Goal: Task Accomplishment & Management: Complete application form

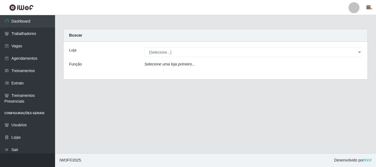
drag, startPoint x: 186, startPoint y: 95, endPoint x: 117, endPoint y: 68, distance: 74.5
click at [179, 91] on main "Carregando... Buscar Loja [Selecione...] Castelinho Supermercado Função Selecio…" at bounding box center [215, 84] width 321 height 138
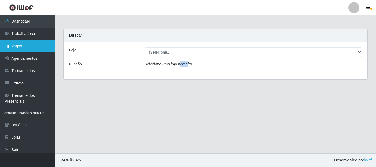
click at [20, 45] on link "Vagas" at bounding box center [27, 46] width 55 height 12
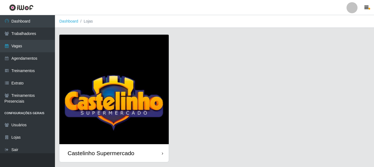
click at [156, 53] on img at bounding box center [113, 89] width 109 height 109
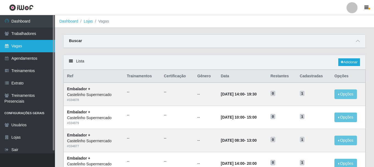
click at [19, 45] on link "Vagas" at bounding box center [27, 46] width 55 height 12
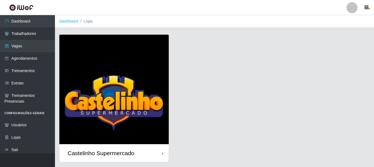
click at [107, 148] on div "Castelinho Supermercado" at bounding box center [113, 153] width 109 height 18
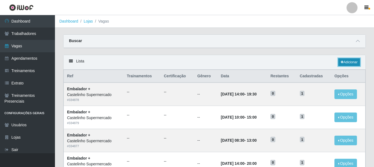
click at [348, 64] on link "Adicionar" at bounding box center [349, 62] width 22 height 8
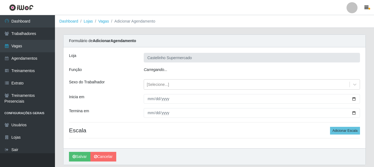
type input "Castelinho Supermercado"
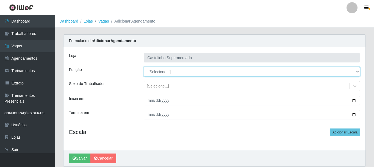
click at [163, 71] on select "[Selecione...] ASG ASG + ASG ++ Balconista de Açougue Balconista de Açougue + B…" at bounding box center [252, 72] width 216 height 10
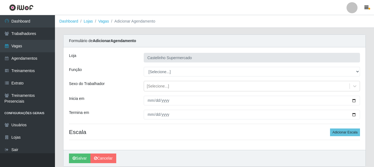
drag, startPoint x: 123, startPoint y: 95, endPoint x: 94, endPoint y: 85, distance: 30.5
click at [123, 95] on div "[PERSON_NAME] Supermercado Função [Selecione...] ASG ASG + ASG ++ Balconista de…" at bounding box center [214, 98] width 302 height 103
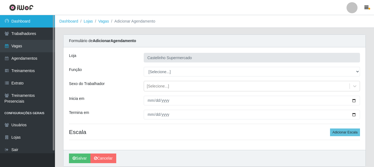
click at [23, 18] on link "Dashboard" at bounding box center [27, 21] width 55 height 12
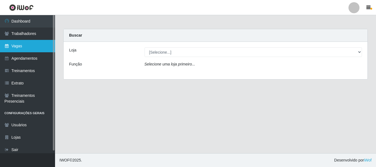
click at [17, 46] on link "Vagas" at bounding box center [27, 46] width 55 height 12
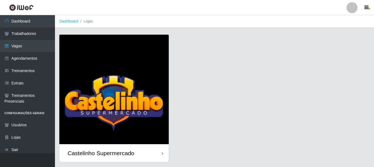
click at [114, 153] on div "Castelinho Supermercado" at bounding box center [101, 153] width 67 height 7
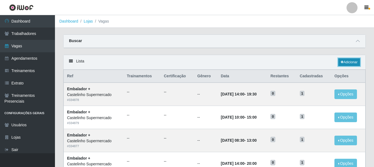
click at [348, 63] on link "Adicionar" at bounding box center [349, 62] width 22 height 8
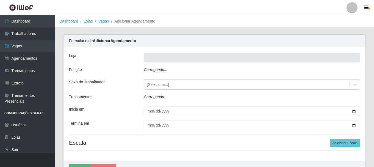
type input "Castelinho Supermercado"
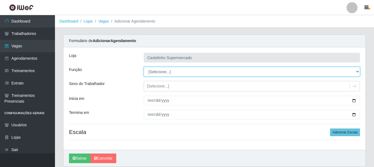
click at [355, 72] on select "[Selecione...] ASG ASG + ASG ++ Balconista de Açougue Balconista de Açougue + B…" at bounding box center [252, 72] width 216 height 10
select select "1"
click at [144, 67] on select "[Selecione...] ASG ASG + ASG ++ Balconista de Açougue Balconista de Açougue + B…" at bounding box center [252, 72] width 216 height 10
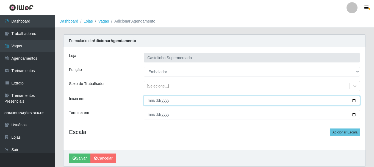
click at [151, 101] on input "Inicia em" at bounding box center [252, 101] width 216 height 10
type input "[DATE]"
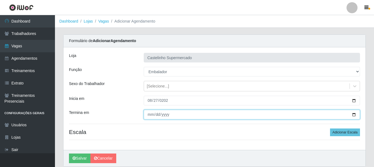
click at [152, 115] on input "Termina em" at bounding box center [252, 115] width 216 height 10
type input "[DATE]"
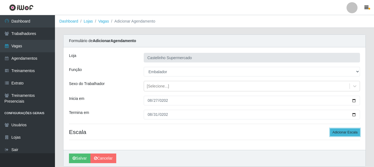
click at [343, 132] on button "Adicionar Escala" at bounding box center [345, 132] width 30 height 8
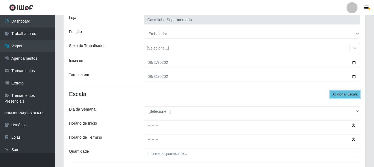
scroll to position [55, 0]
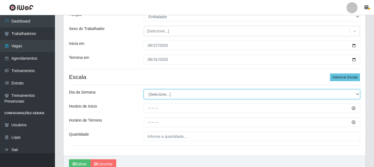
click at [357, 94] on select "[Selecione...] Segunda Terça Quarta Quinta Sexta Sábado Domingo" at bounding box center [252, 94] width 216 height 10
select select "3"
click at [144, 89] on select "[Selecione...] Segunda Terça Quarta Quinta Sexta Sábado Domingo" at bounding box center [252, 94] width 216 height 10
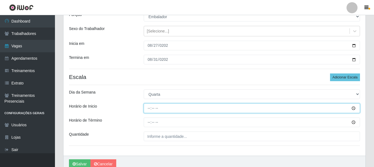
click at [148, 109] on input "Horário de Inicio" at bounding box center [252, 108] width 216 height 10
type input "14:00"
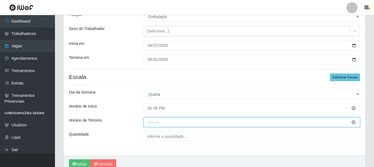
click at [148, 120] on input "Horário de Término" at bounding box center [252, 122] width 216 height 10
type input "20:00"
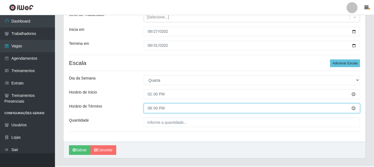
scroll to position [81, 0]
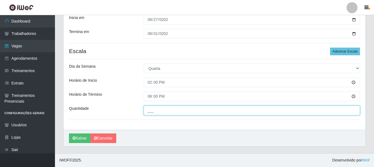
click at [156, 111] on input "___" at bounding box center [252, 111] width 216 height 10
type input "01_"
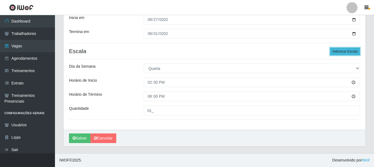
click at [344, 51] on button "Adicionar Escala" at bounding box center [345, 52] width 30 height 8
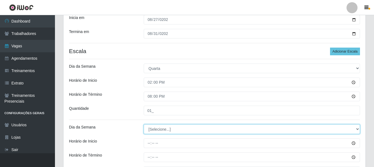
click at [356, 128] on select "[Selecione...] Segunda Terça Quarta Quinta Sexta Sábado Domingo" at bounding box center [252, 129] width 216 height 10
select select "4"
click at [144, 124] on select "[Selecione...] Segunda Terça Quarta Quinta Sexta Sábado Domingo" at bounding box center [252, 129] width 216 height 10
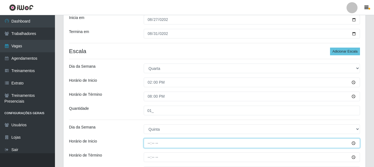
click at [149, 142] on input "Horário de Inicio" at bounding box center [252, 143] width 216 height 10
type input "08:30"
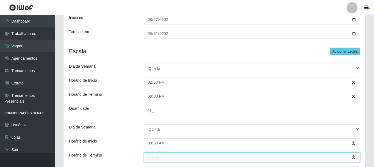
click at [149, 156] on input "Horário de Término" at bounding box center [252, 157] width 216 height 10
type input "13:00"
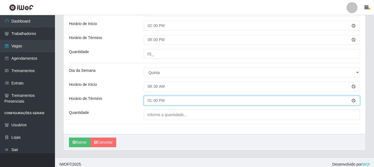
scroll to position [142, 0]
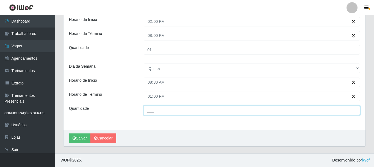
click at [201, 111] on input "___" at bounding box center [252, 111] width 216 height 10
click at [154, 112] on input "02_" at bounding box center [252, 111] width 216 height 10
click at [152, 110] on input "02_" at bounding box center [252, 111] width 216 height 10
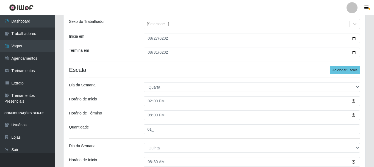
scroll to position [59, 0]
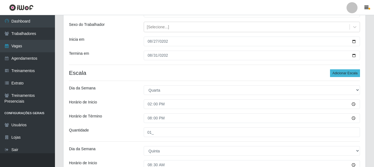
type input "01_"
click at [341, 74] on button "Adicionar Escala" at bounding box center [345, 73] width 30 height 8
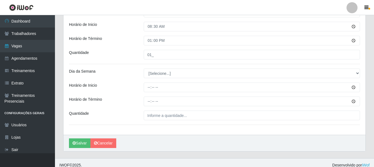
scroll to position [202, 0]
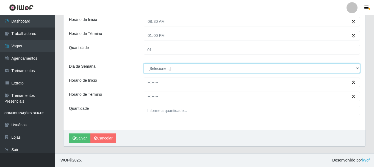
click at [352, 68] on select "[Selecione...] Segunda Terça Quarta Quinta Sexta Sábado Domingo" at bounding box center [252, 68] width 216 height 10
select select "4"
click at [144, 63] on select "[Selecione...] Segunda Terça Quarta Quinta Sexta Sábado Domingo" at bounding box center [252, 68] width 216 height 10
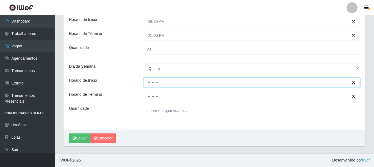
click at [148, 82] on input "Horário de Inicio" at bounding box center [252, 83] width 216 height 10
type input "14:00"
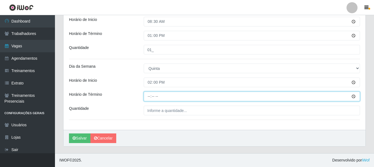
click at [148, 95] on input "Horário de Término" at bounding box center [252, 97] width 216 height 10
type input "20:00"
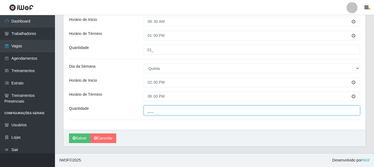
click at [194, 111] on input "___" at bounding box center [252, 111] width 216 height 10
type input "01_"
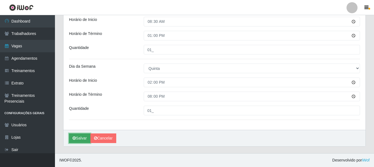
click at [81, 138] on button "Salvar" at bounding box center [79, 138] width 21 height 10
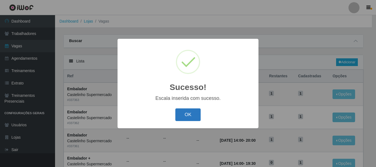
click at [186, 115] on button "OK" at bounding box center [188, 114] width 26 height 13
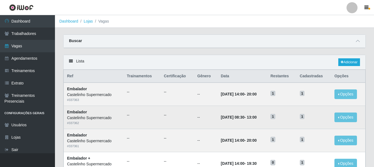
scroll to position [27, 0]
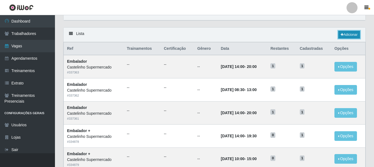
click at [343, 35] on link "Adicionar" at bounding box center [349, 35] width 22 height 8
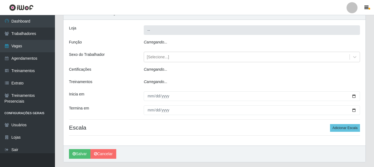
type input "Castelinho Supermercado"
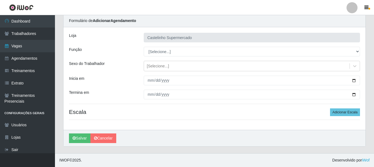
scroll to position [20, 0]
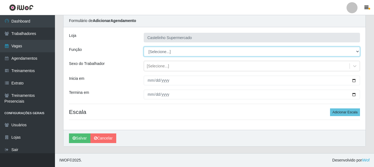
click at [321, 53] on select "[Selecione...] ASG ASG + ASG ++ Balconista de Açougue Balconista de Açougue + B…" at bounding box center [252, 52] width 216 height 10
select select "1"
click at [144, 47] on select "[Selecione...] ASG ASG + ASG ++ Balconista de Açougue Balconista de Açougue + B…" at bounding box center [252, 52] width 216 height 10
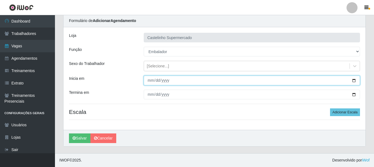
click at [150, 81] on input "Inicia em" at bounding box center [252, 81] width 216 height 10
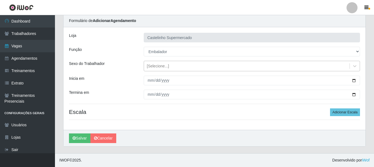
click at [181, 71] on div "[Selecione...]" at bounding box center [252, 66] width 216 height 10
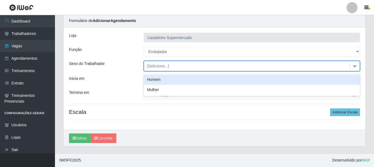
click at [123, 61] on div "Sexo do Trabalhador" at bounding box center [102, 66] width 75 height 10
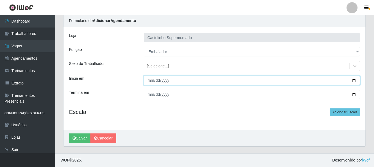
click at [148, 79] on input "Inicia em" at bounding box center [252, 81] width 216 height 10
click at [156, 80] on input "Inicia em" at bounding box center [252, 81] width 216 height 10
type input "0202-08-29"
type input "[DATE]"
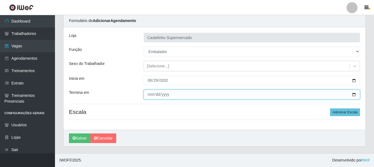
click at [148, 95] on input "Termina em" at bounding box center [252, 95] width 216 height 10
type input "[DATE]"
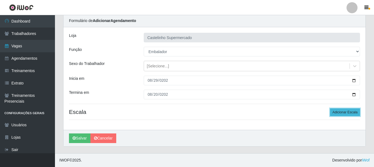
click at [343, 112] on button "Adicionar Escala" at bounding box center [345, 112] width 30 height 8
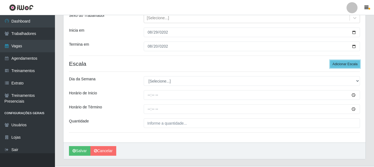
scroll to position [75, 0]
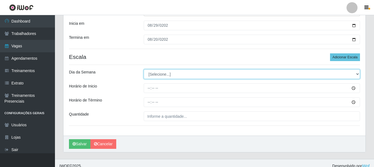
click at [356, 74] on select "[Selecione...] Segunda Terça Quarta Quinta Sexta Sábado Domingo" at bounding box center [252, 74] width 216 height 10
select select "5"
click at [144, 69] on select "[Selecione...] Segunda Terça Quarta Quinta Sexta Sábado Domingo" at bounding box center [252, 74] width 216 height 10
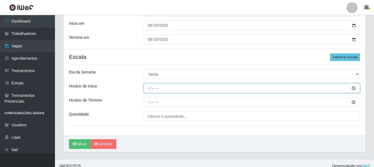
click at [148, 87] on input "Horário de Inicio" at bounding box center [252, 88] width 216 height 10
type input "08:30"
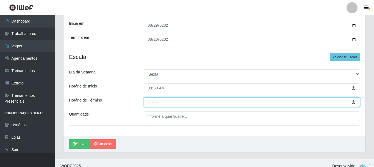
drag, startPoint x: 147, startPoint y: 102, endPoint x: 142, endPoint y: 102, distance: 4.4
click at [143, 102] on div at bounding box center [252, 102] width 225 height 10
type input "13:00"
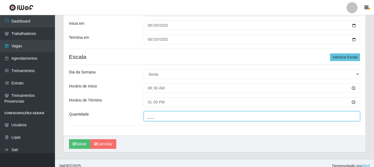
click at [156, 117] on input "___" at bounding box center [252, 116] width 216 height 10
type input "01_"
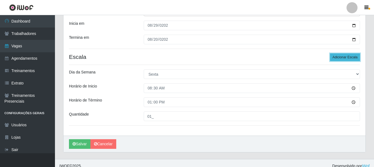
click at [345, 58] on button "Adicionar Escala" at bounding box center [345, 57] width 30 height 8
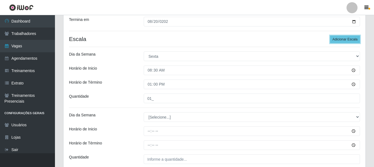
scroll to position [103, 0]
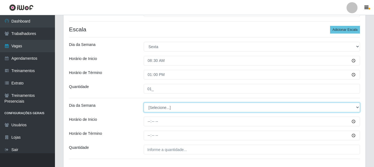
click at [168, 108] on select "[Selecione...] Segunda Terça Quarta Quinta Sexta Sábado Domingo" at bounding box center [252, 108] width 216 height 10
select select "5"
click at [144, 103] on select "[Selecione...] Segunda Terça Quarta Quinta Sexta Sábado Domingo" at bounding box center [252, 108] width 216 height 10
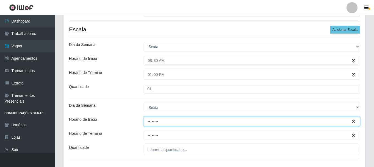
click at [146, 120] on input "Horário de Inicio" at bounding box center [252, 122] width 216 height 10
type input "14:00"
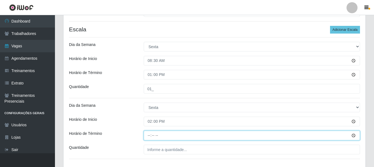
click at [148, 134] on input "Horário de Término" at bounding box center [252, 136] width 216 height 10
type input "20:00"
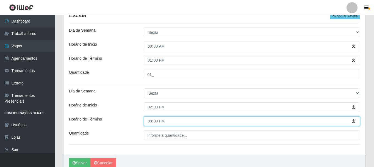
scroll to position [130, 0]
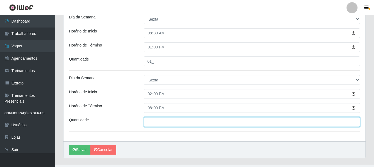
drag, startPoint x: 153, startPoint y: 120, endPoint x: 159, endPoint y: 121, distance: 5.8
click at [154, 121] on input "___" at bounding box center [252, 122] width 216 height 10
type input "01_"
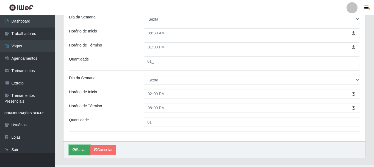
click at [81, 147] on button "Salvar" at bounding box center [79, 150] width 21 height 10
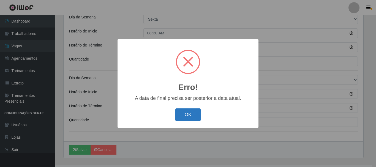
click at [190, 115] on button "OK" at bounding box center [188, 114] width 26 height 13
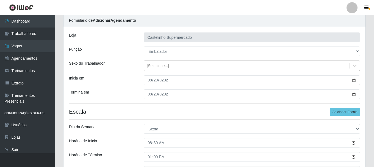
scroll to position [20, 0]
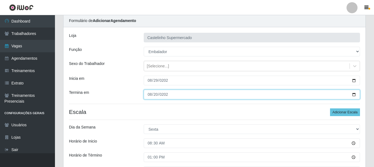
click at [149, 95] on input "[DATE]" at bounding box center [252, 95] width 216 height 10
type input "[DATE]"
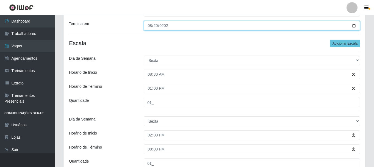
scroll to position [142, 0]
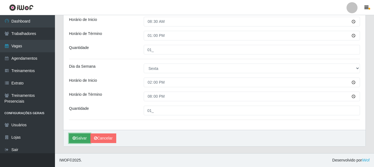
click at [82, 137] on button "Salvar" at bounding box center [79, 138] width 21 height 10
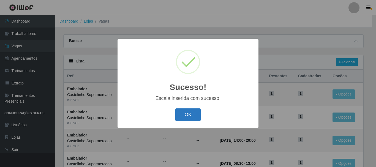
click at [191, 115] on button "OK" at bounding box center [188, 114] width 26 height 13
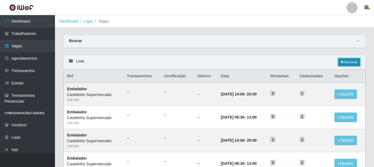
click at [347, 63] on link "Adicionar" at bounding box center [349, 62] width 22 height 8
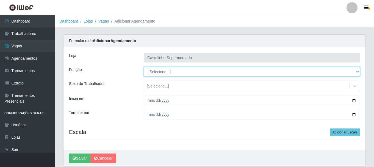
click at [157, 73] on select "[Selecione...] ASG ASG + ASG ++ Balconista de Açougue Balconista de Açougue + B…" at bounding box center [252, 72] width 216 height 10
select select "70"
click at [144, 67] on select "[Selecione...] ASG ASG + ASG ++ Balconista de Açougue Balconista de Açougue + B…" at bounding box center [252, 72] width 216 height 10
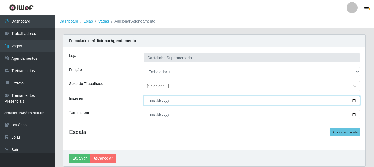
click at [149, 100] on input "Inicia em" at bounding box center [252, 101] width 216 height 10
type input "[DATE]"
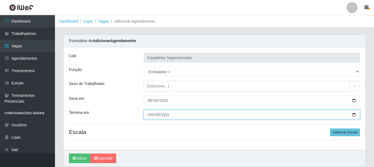
click at [149, 112] on input "Termina em" at bounding box center [252, 115] width 216 height 10
type input "[DATE]"
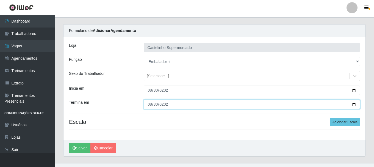
scroll to position [20, 0]
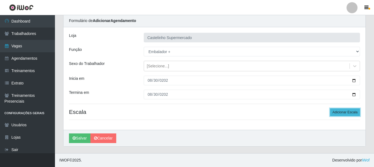
click at [340, 111] on button "Adicionar Escala" at bounding box center [345, 112] width 30 height 8
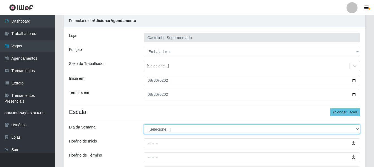
click at [175, 129] on select "[Selecione...] Segunda Terça Quarta Quinta Sexta Sábado Domingo" at bounding box center [252, 129] width 216 height 10
select select "6"
click at [144, 124] on select "[Selecione...] Segunda Terça Quarta Quinta Sexta Sábado Domingo" at bounding box center [252, 129] width 216 height 10
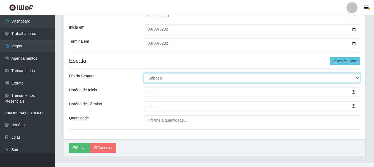
scroll to position [81, 0]
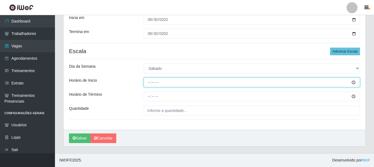
click at [147, 82] on input "Horário de Inicio" at bounding box center [252, 83] width 216 height 10
type input "08:30"
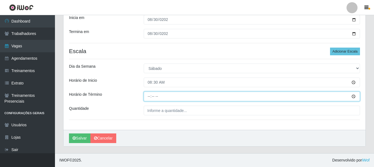
click at [147, 96] on input "Horário de Término" at bounding box center [252, 97] width 216 height 10
type input "13:00"
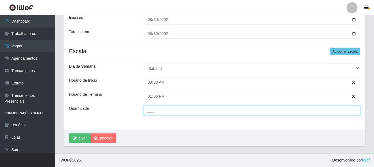
drag, startPoint x: 158, startPoint y: 111, endPoint x: 155, endPoint y: 110, distance: 3.2
click at [157, 111] on input "___" at bounding box center [252, 111] width 216 height 10
type input "01_"
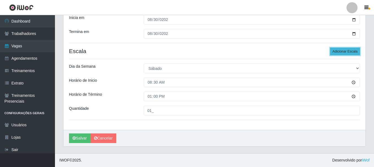
click at [342, 49] on button "Adicionar Escala" at bounding box center [345, 52] width 30 height 8
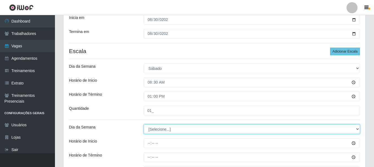
click at [162, 129] on select "[Selecione...] Segunda Terça Quarta Quinta Sexta Sábado Domingo" at bounding box center [252, 129] width 216 height 10
select select "6"
click at [144, 124] on select "[Selecione...] Segunda Terça Quarta Quinta Sexta Sábado Domingo" at bounding box center [252, 129] width 216 height 10
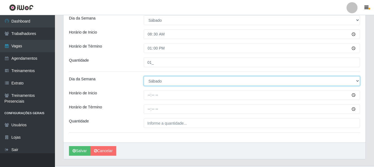
scroll to position [136, 0]
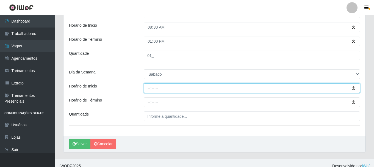
click at [149, 87] on input "Horário de Inicio" at bounding box center [252, 88] width 216 height 10
type input "14:00"
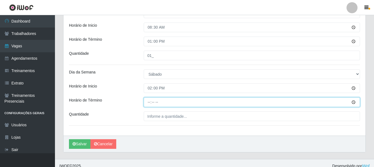
click at [148, 101] on input "Horário de Término" at bounding box center [252, 102] width 216 height 10
click at [149, 101] on input "08:00" at bounding box center [252, 102] width 216 height 10
type input "20:00"
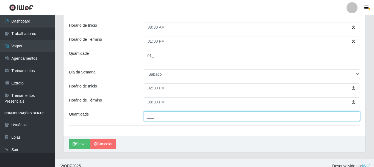
click at [186, 119] on input "___" at bounding box center [252, 116] width 216 height 10
type input "01_"
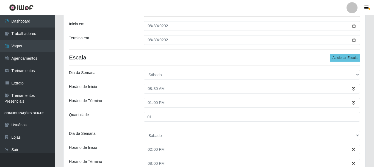
scroll to position [53, 0]
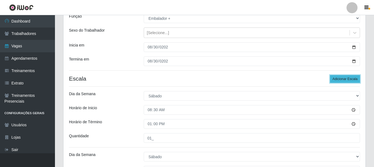
click at [341, 79] on button "Adicionar Escala" at bounding box center [345, 79] width 30 height 8
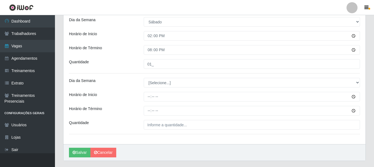
scroll to position [191, 0]
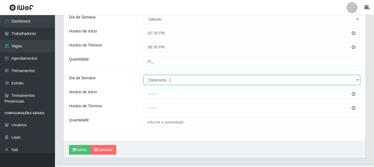
click at [157, 81] on select "[Selecione...] Segunda Terça Quarta Quinta Sexta Sábado Domingo" at bounding box center [252, 80] width 216 height 10
select select "6"
click at [144, 75] on select "[Selecione...] Segunda Terça Quarta Quinta Sexta Sábado Domingo" at bounding box center [252, 80] width 216 height 10
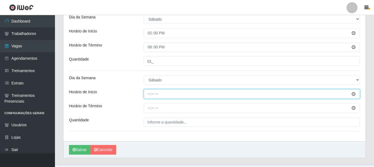
click at [150, 93] on input "Horário de Inicio" at bounding box center [252, 94] width 216 height 10
type input "10:00"
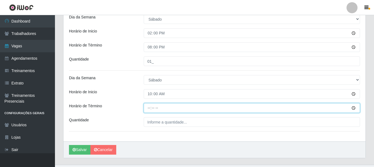
click at [150, 108] on input "Horário de Término" at bounding box center [252, 108] width 216 height 10
type input "15:00"
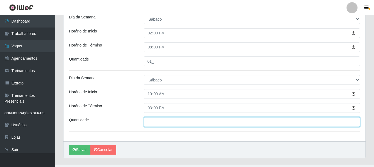
click at [155, 123] on input "___" at bounding box center [252, 122] width 216 height 10
type input "01_"
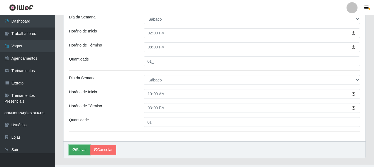
click at [81, 148] on button "Salvar" at bounding box center [79, 150] width 21 height 10
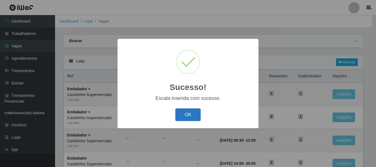
click at [194, 117] on button "OK" at bounding box center [188, 114] width 26 height 13
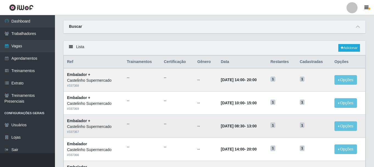
scroll to position [27, 0]
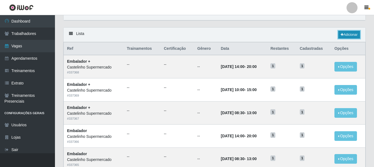
click at [345, 34] on link "Adicionar" at bounding box center [349, 35] width 22 height 8
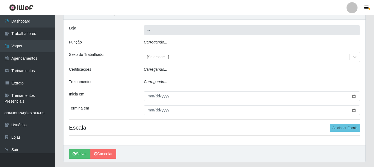
type input "Castelinho Supermercado"
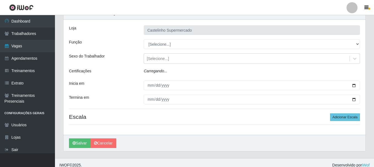
scroll to position [20, 0]
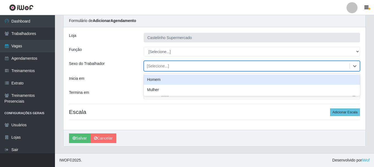
click at [157, 66] on div "[Selecione...]" at bounding box center [158, 66] width 22 height 6
drag, startPoint x: 124, startPoint y: 74, endPoint x: 127, endPoint y: 77, distance: 4.7
click at [125, 74] on div "[PERSON_NAME] Supermercado Função [Selecione...] ASG ASG + ASG ++ Balconista de…" at bounding box center [214, 78] width 302 height 103
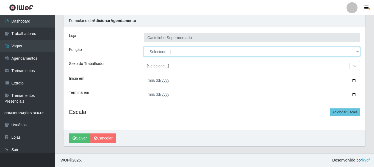
click at [174, 49] on select "[Selecione...] ASG ASG + ASG ++ Balconista de Açougue Balconista de Açougue + B…" at bounding box center [252, 52] width 216 height 10
select select "70"
click at [144, 47] on select "[Selecione...] ASG ASG + ASG ++ Balconista de Açougue Balconista de Açougue + B…" at bounding box center [252, 52] width 216 height 10
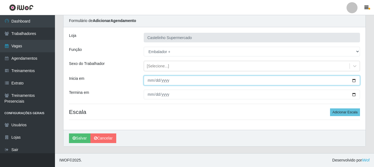
click at [150, 80] on input "Inicia em" at bounding box center [252, 81] width 216 height 10
type input "[DATE]"
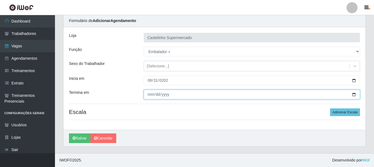
click at [152, 92] on input "Termina em" at bounding box center [252, 95] width 216 height 10
type input "[DATE]"
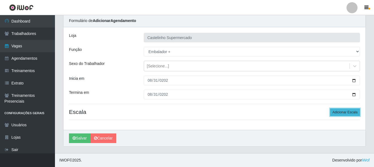
click at [338, 112] on button "Adicionar Escala" at bounding box center [345, 112] width 30 height 8
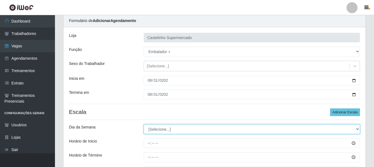
click at [193, 127] on select "[Selecione...] Segunda Terça Quarta Quinta Sexta Sábado Domingo" at bounding box center [252, 129] width 216 height 10
select select "0"
click at [144, 124] on select "[Selecione...] Segunda Terça Quarta Quinta Sexta Sábado Domingo" at bounding box center [252, 129] width 216 height 10
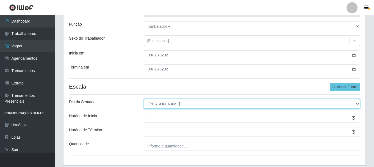
scroll to position [75, 0]
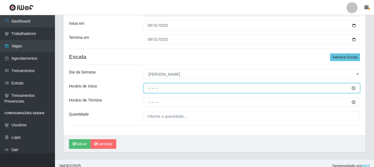
click at [148, 88] on input "Horário de Inicio" at bounding box center [252, 88] width 216 height 10
type input "07:00"
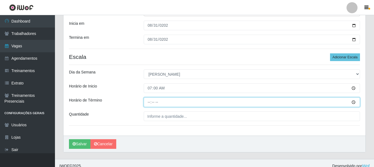
click at [148, 101] on input "Horário de Término" at bounding box center [252, 102] width 216 height 10
type input "13:00"
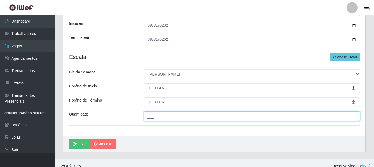
drag, startPoint x: 169, startPoint y: 116, endPoint x: 157, endPoint y: 119, distance: 12.1
click at [169, 116] on input "___" at bounding box center [252, 116] width 216 height 10
type input "01_"
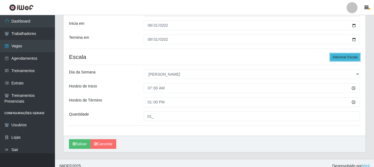
click at [344, 57] on button "Adicionar Escala" at bounding box center [345, 57] width 30 height 8
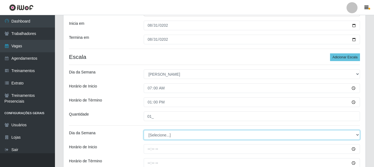
click at [163, 132] on select "[Selecione...] Segunda Terça Quarta Quinta Sexta Sábado Domingo" at bounding box center [252, 135] width 216 height 10
select select "0"
click at [144, 130] on select "[Selecione...] Segunda Terça Quarta Quinta Sexta Sábado Domingo" at bounding box center [252, 135] width 216 height 10
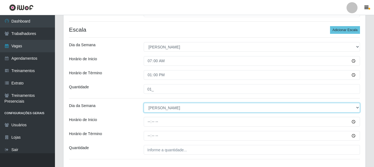
scroll to position [103, 0]
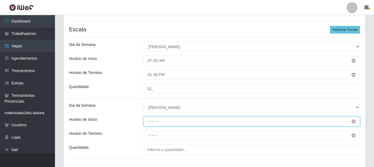
click at [150, 122] on input "Horário de Inicio" at bounding box center [252, 122] width 216 height 10
type input "07:30"
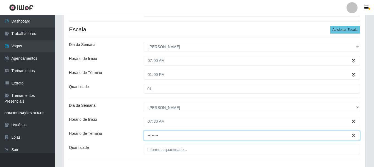
click at [148, 133] on input "Horário de Término" at bounding box center [252, 136] width 216 height 10
type input "13:30"
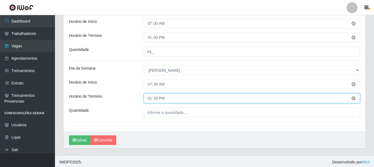
scroll to position [142, 0]
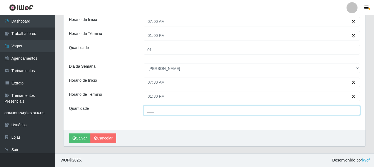
click at [164, 112] on input "___" at bounding box center [252, 111] width 216 height 10
type input "01_"
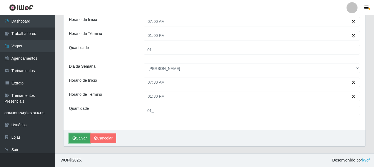
click at [82, 136] on button "Salvar" at bounding box center [79, 138] width 21 height 10
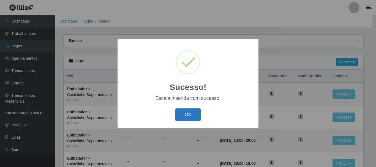
click at [189, 113] on button "OK" at bounding box center [188, 114] width 26 height 13
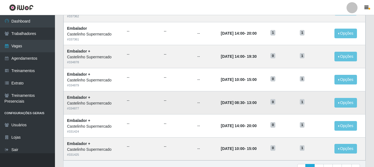
scroll to position [217, 0]
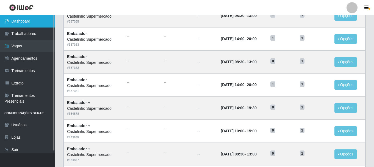
click at [22, 21] on link "Dashboard" at bounding box center [27, 21] width 55 height 12
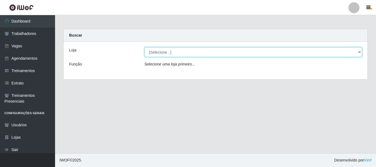
click at [357, 52] on select "[Selecione...] Castelinho Supermercado" at bounding box center [252, 52] width 217 height 10
select select "377"
click at [144, 47] on select "[Selecione...] Castelinho Supermercado" at bounding box center [252, 52] width 217 height 10
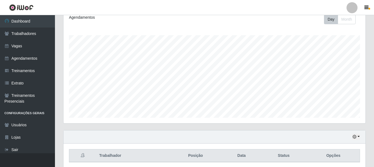
scroll to position [100, 0]
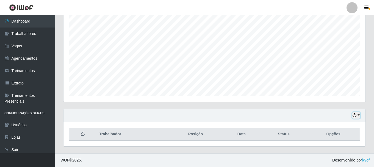
click at [357, 115] on button "button" at bounding box center [356, 115] width 8 height 6
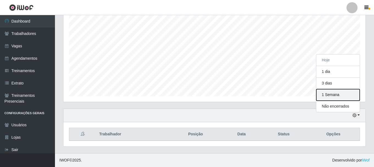
click at [322, 95] on button "1 Semana" at bounding box center [337, 95] width 43 height 12
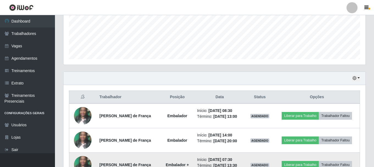
scroll to position [174, 0]
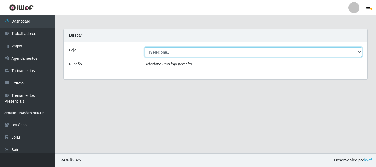
click at [161, 51] on select "[Selecione...] Castelinho Supermercado" at bounding box center [252, 52] width 217 height 10
select select "377"
click at [144, 47] on select "[Selecione...] Castelinho Supermercado" at bounding box center [252, 52] width 217 height 10
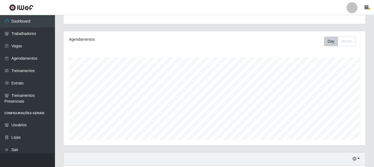
scroll to position [100, 0]
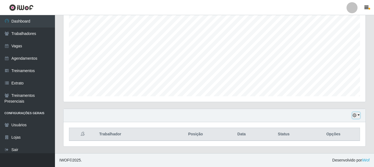
drag, startPoint x: 359, startPoint y: 113, endPoint x: 358, endPoint y: 115, distance: 2.8
click at [358, 115] on button "button" at bounding box center [356, 115] width 8 height 6
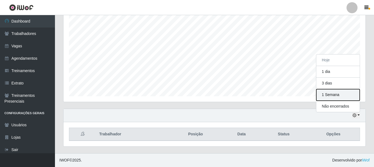
click at [320, 94] on button "1 Semana" at bounding box center [337, 95] width 43 height 12
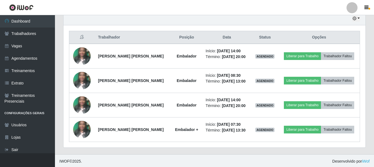
scroll to position [198, 0]
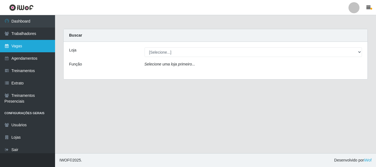
click at [18, 45] on link "Vagas" at bounding box center [27, 46] width 55 height 12
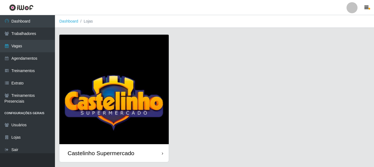
click at [94, 153] on div "Castelinho Supermercado" at bounding box center [101, 153] width 67 height 7
